Goal: Task Accomplishment & Management: Use online tool/utility

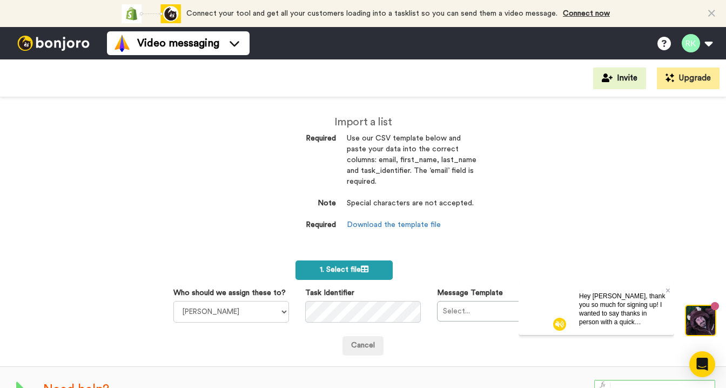
click at [359, 267] on span "1. Select file" at bounding box center [344, 270] width 49 height 8
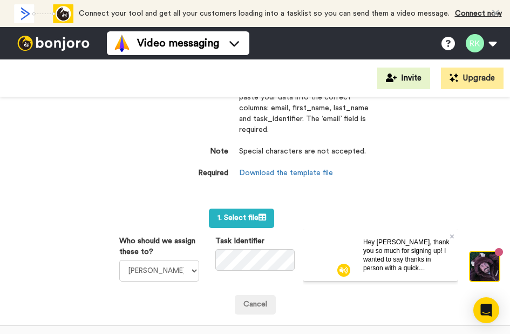
scroll to position [53, 0]
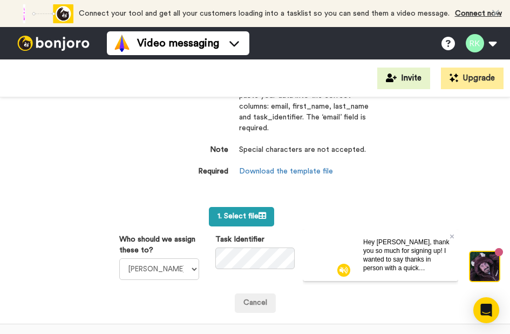
click at [266, 212] on span "1. Select file" at bounding box center [242, 216] width 49 height 8
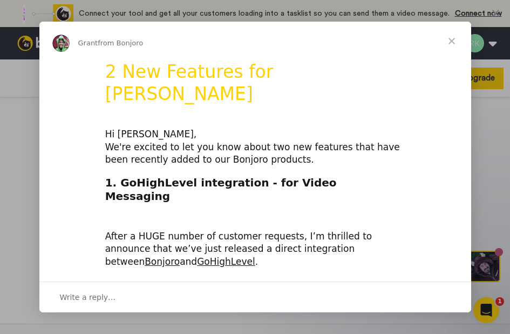
scroll to position [0, 0]
click at [452, 37] on span "Close" at bounding box center [452, 41] width 39 height 39
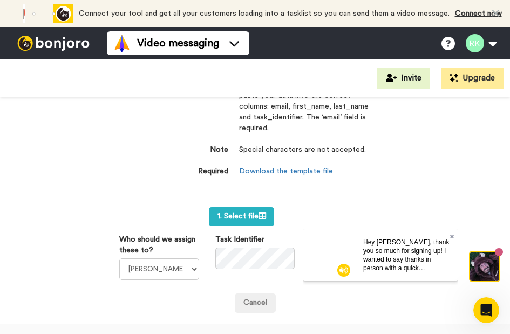
click at [452, 235] on icon at bounding box center [452, 236] width 4 height 6
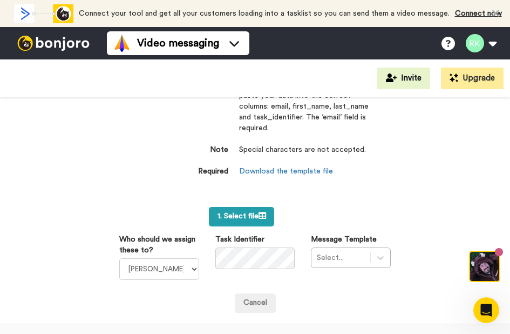
click at [262, 213] on icon at bounding box center [263, 216] width 8 height 8
click at [232, 216] on span "1. Select file" at bounding box center [242, 216] width 49 height 8
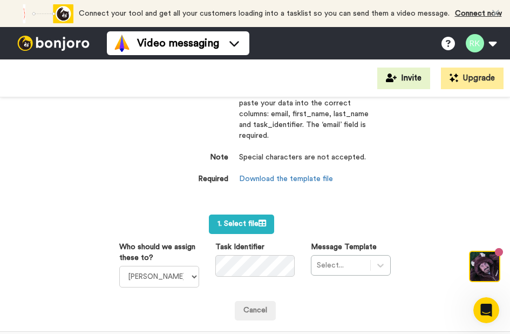
scroll to position [44, 0]
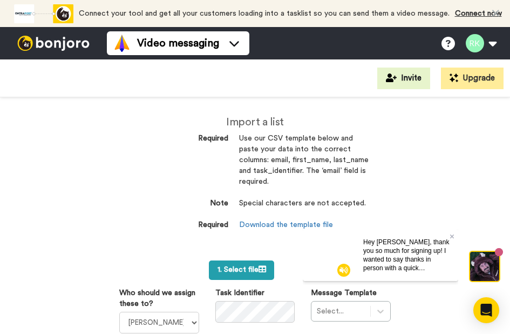
click at [244, 268] on span "1. Select file" at bounding box center [242, 270] width 49 height 8
click at [242, 270] on span "1. Select file" at bounding box center [242, 270] width 49 height 8
click at [240, 266] on span "1. Select file" at bounding box center [242, 270] width 49 height 8
